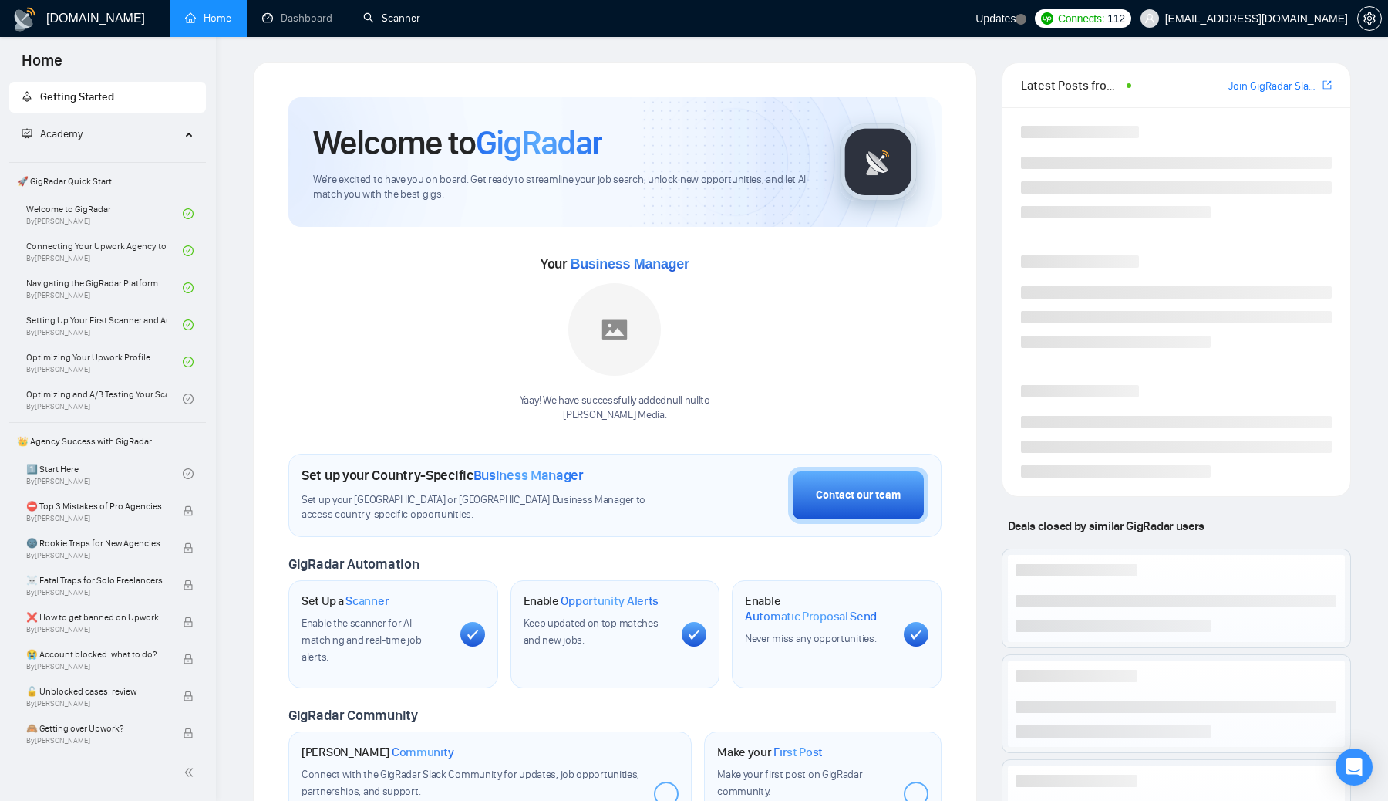
click at [397, 18] on link "Scanner" at bounding box center [391, 18] width 57 height 13
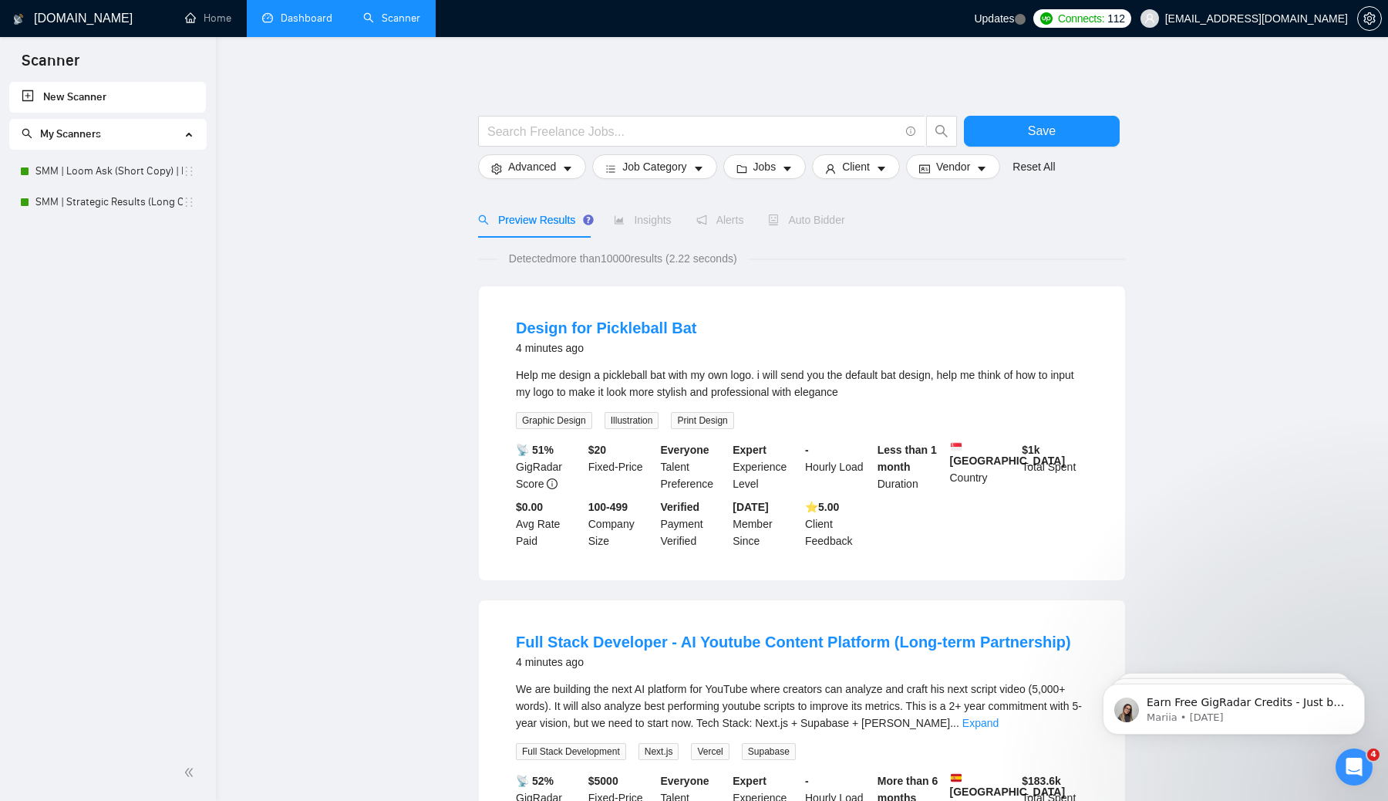
click at [295, 12] on link "Dashboard" at bounding box center [297, 18] width 70 height 13
